Goal: Browse casually: Explore the website without a specific task or goal

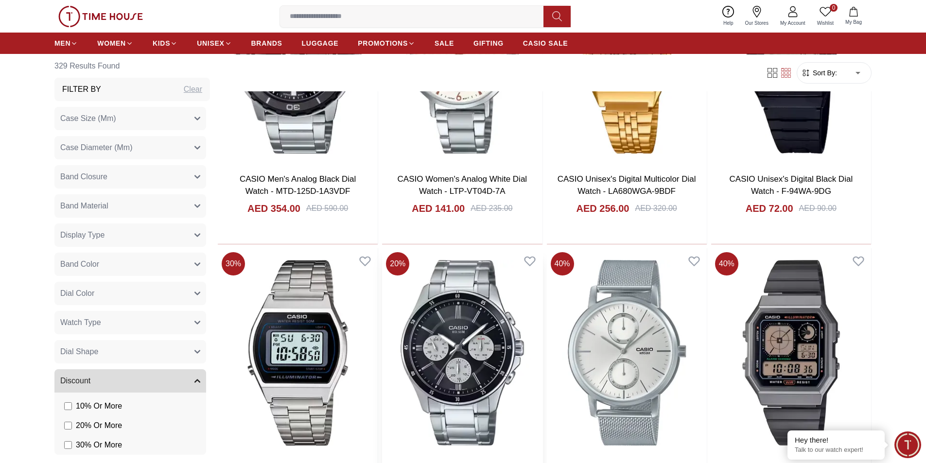
scroll to position [1735, 0]
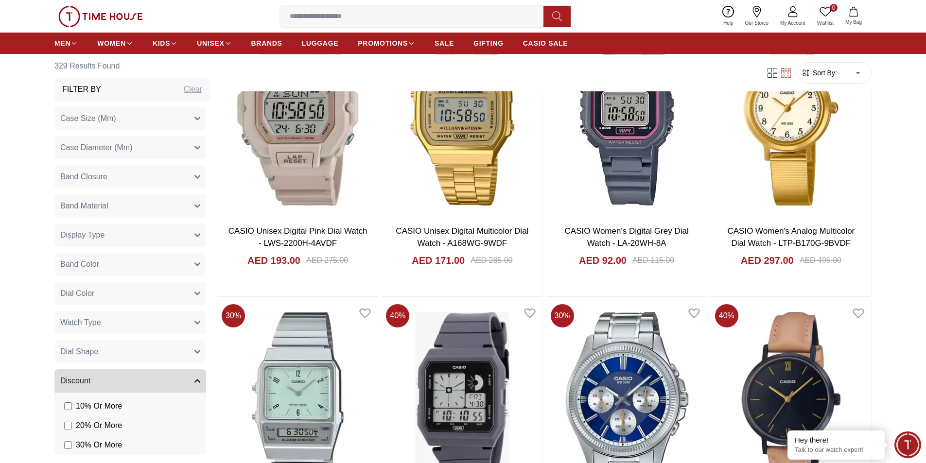
scroll to position [3062, 0]
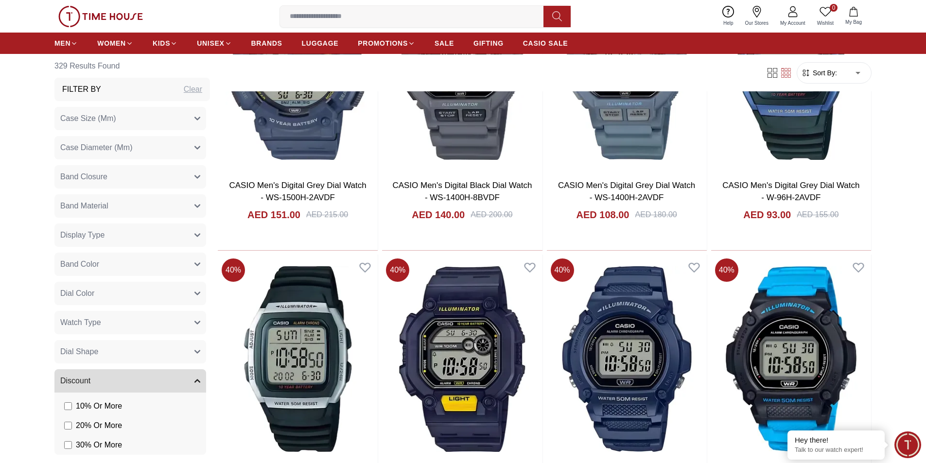
scroll to position [4374, 0]
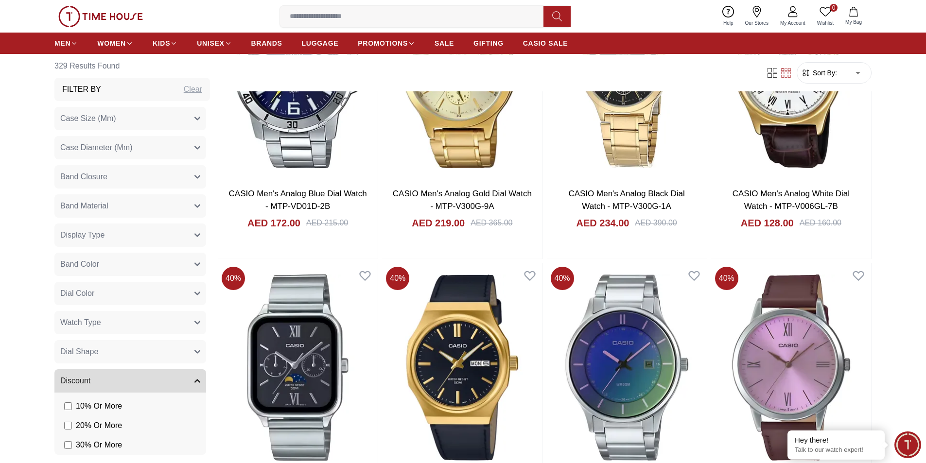
scroll to position [5929, 0]
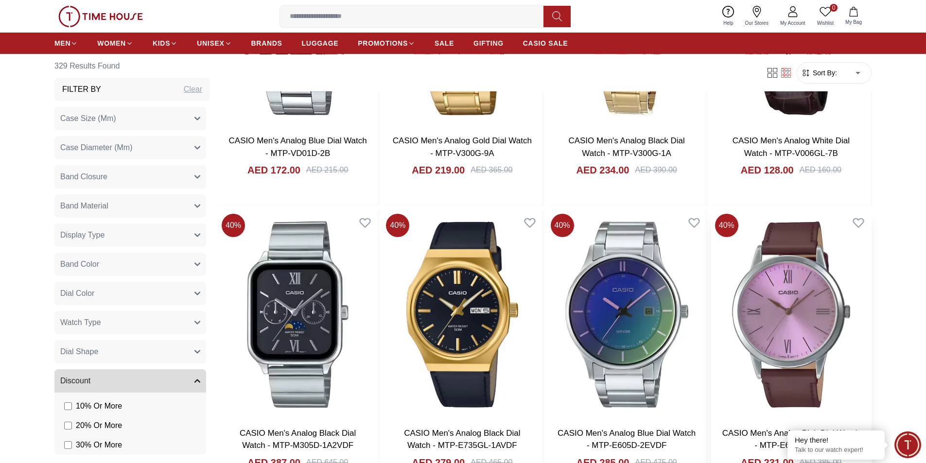
scroll to position [6123, 0]
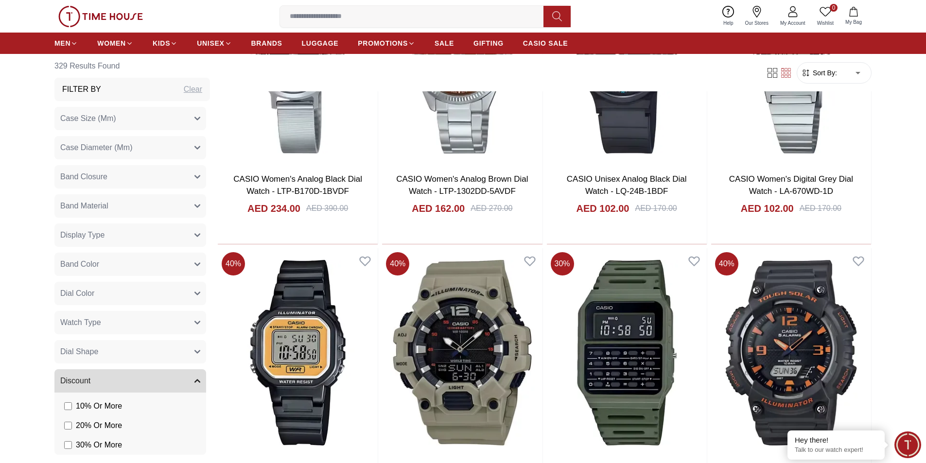
scroll to position [8991, 0]
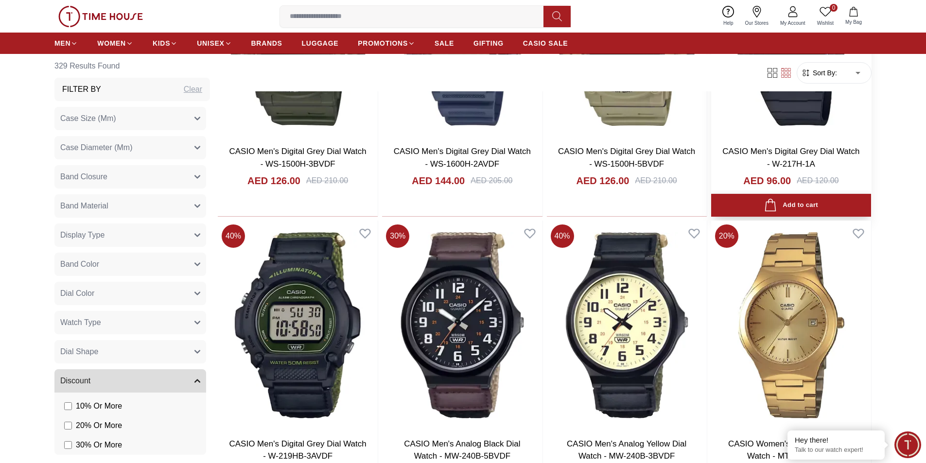
scroll to position [10352, 0]
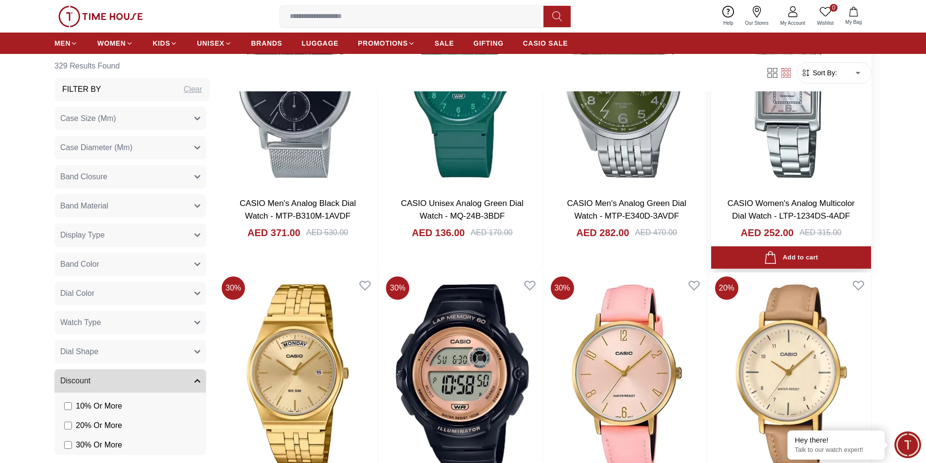
scroll to position [11856, 0]
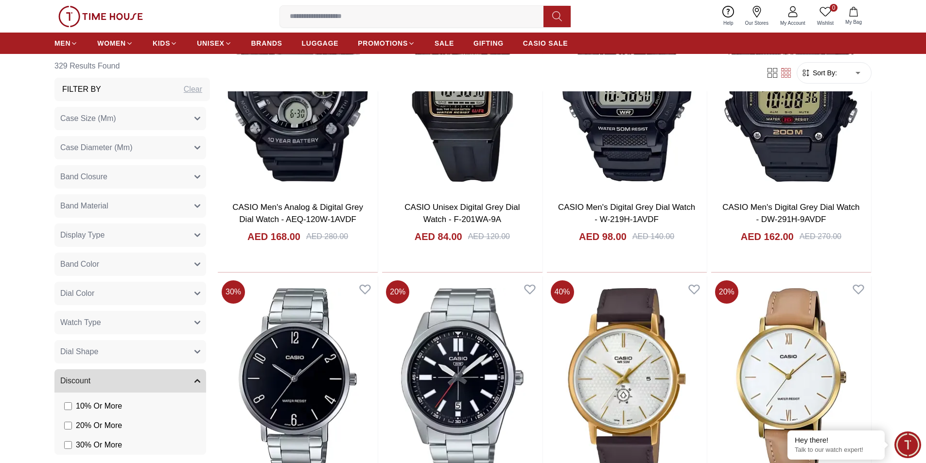
scroll to position [13230, 0]
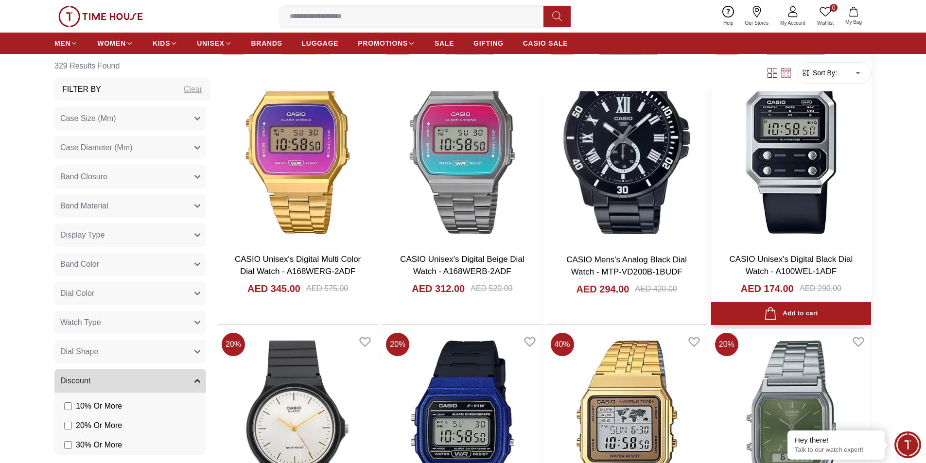
scroll to position [14681, 0]
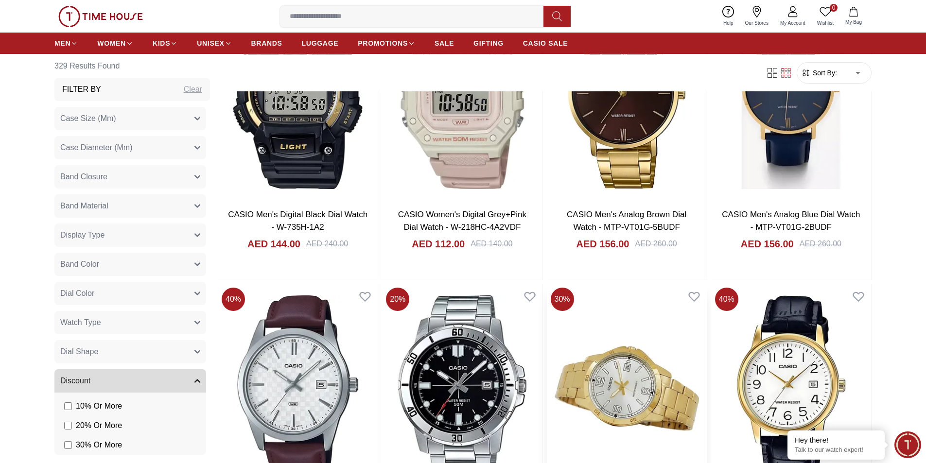
scroll to position [16180, 0]
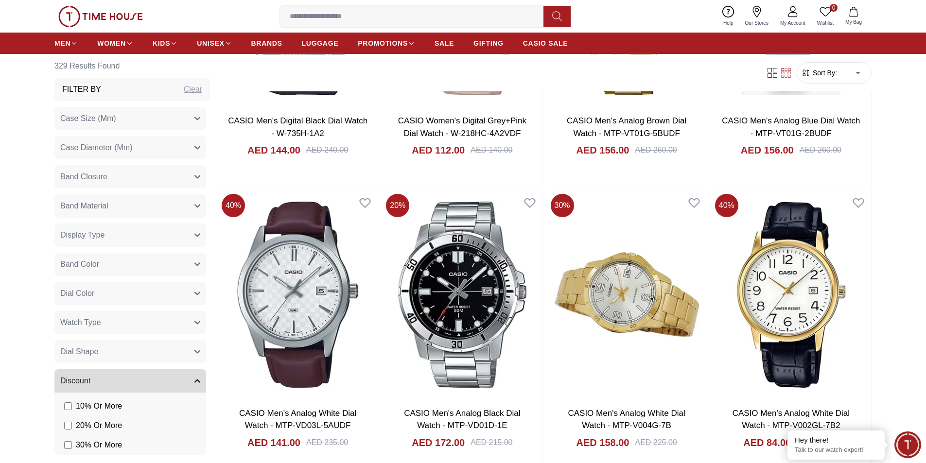
scroll to position [16280, 0]
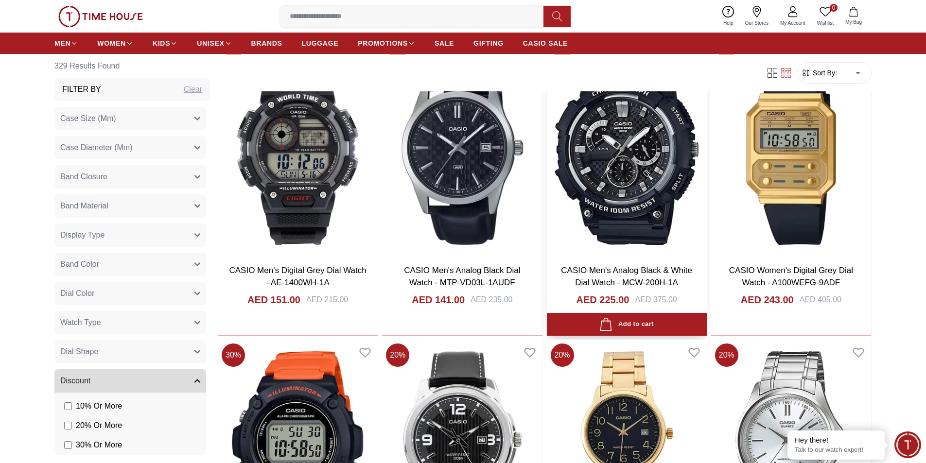
scroll to position [19081, 0]
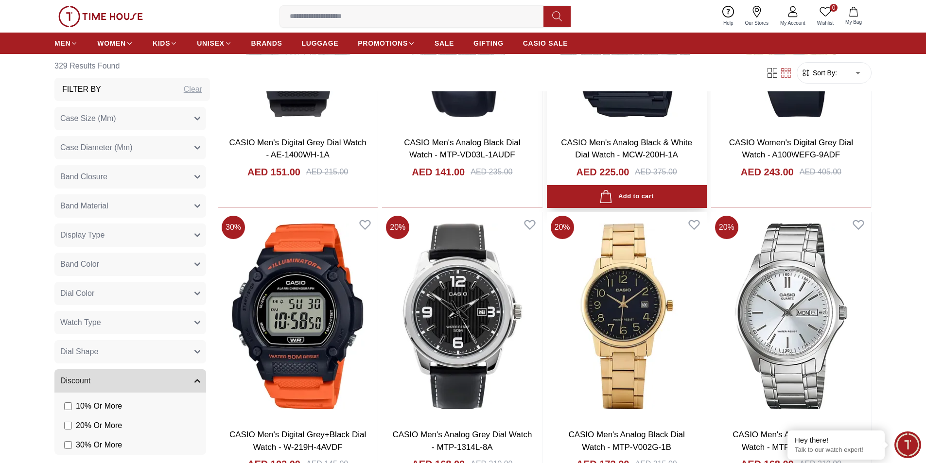
scroll to position [19147, 0]
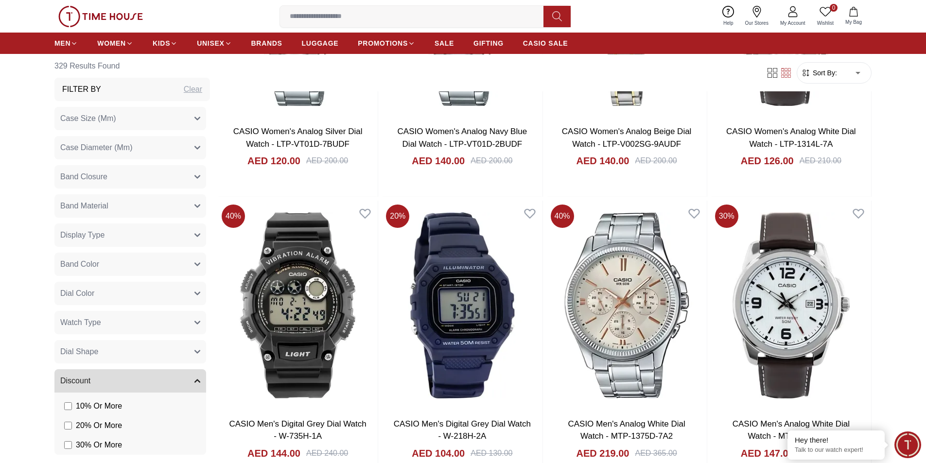
scroll to position [22018, 0]
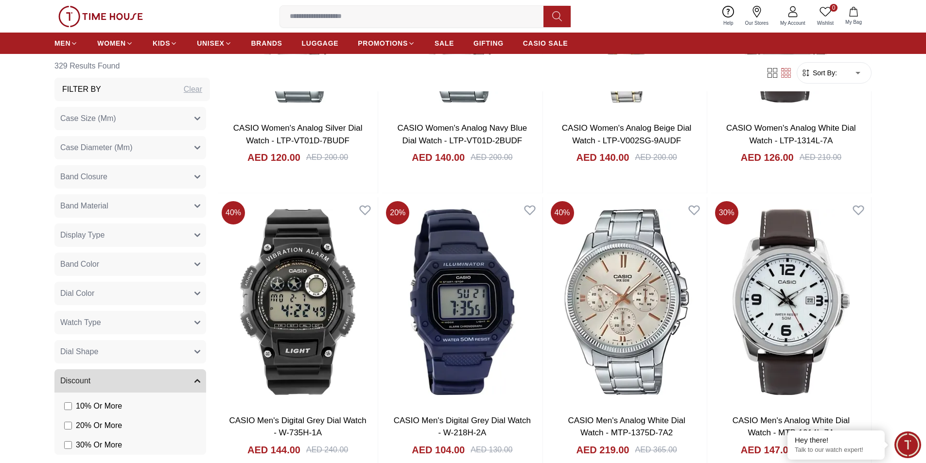
scroll to position [22209, 0]
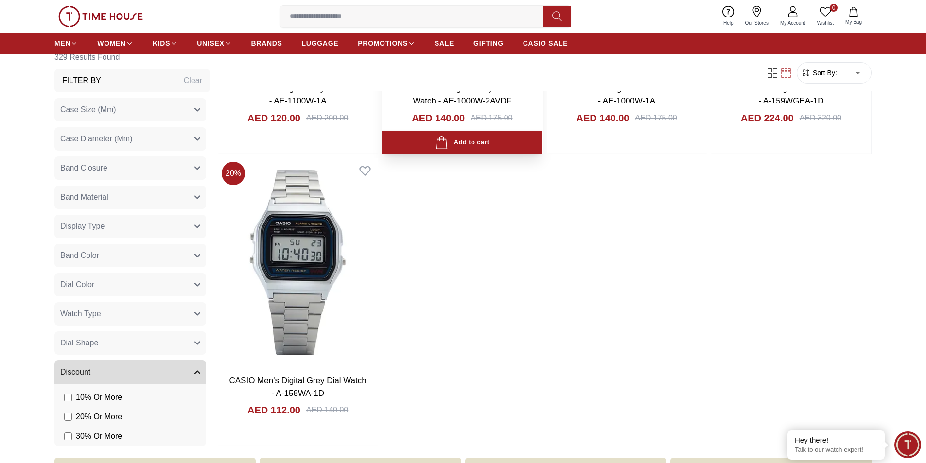
scroll to position [24250, 0]
